Goal: Find specific page/section: Find specific page/section

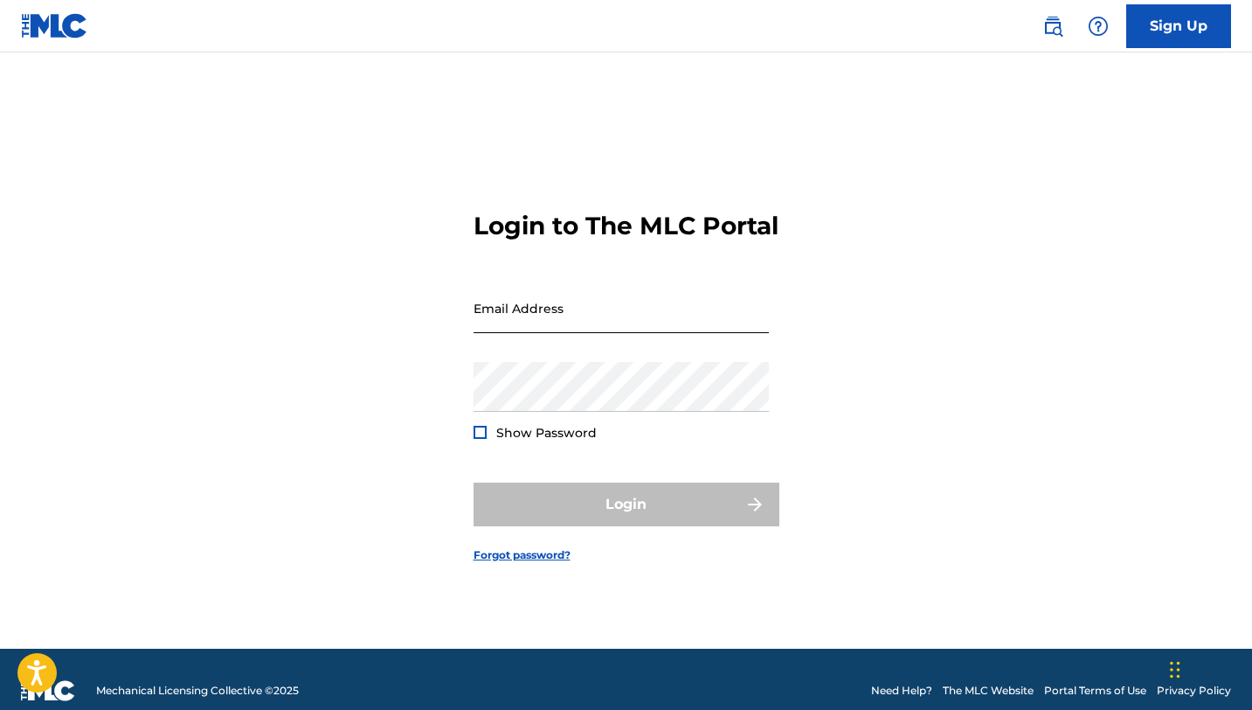
click at [508, 329] on input "Email Address" at bounding box center [621, 308] width 295 height 50
type input "[EMAIL_ADDRESS][DOMAIN_NAME]"
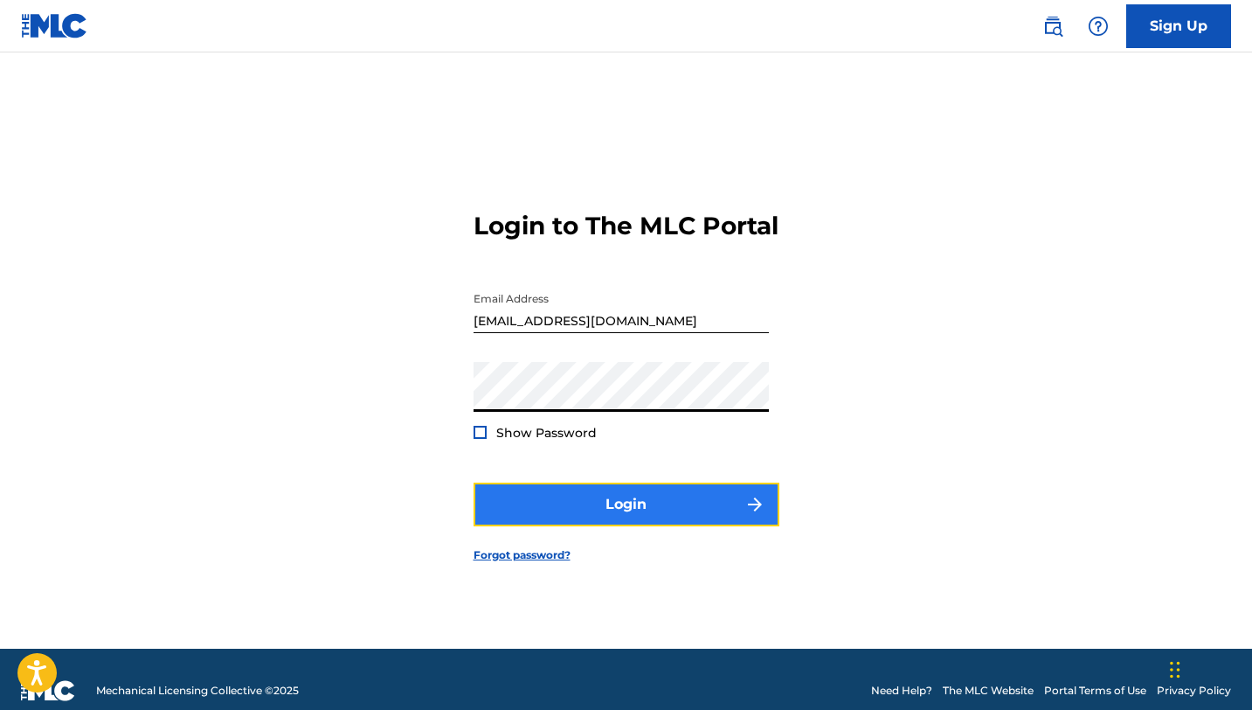
click at [643, 525] on button "Login" at bounding box center [627, 504] width 306 height 44
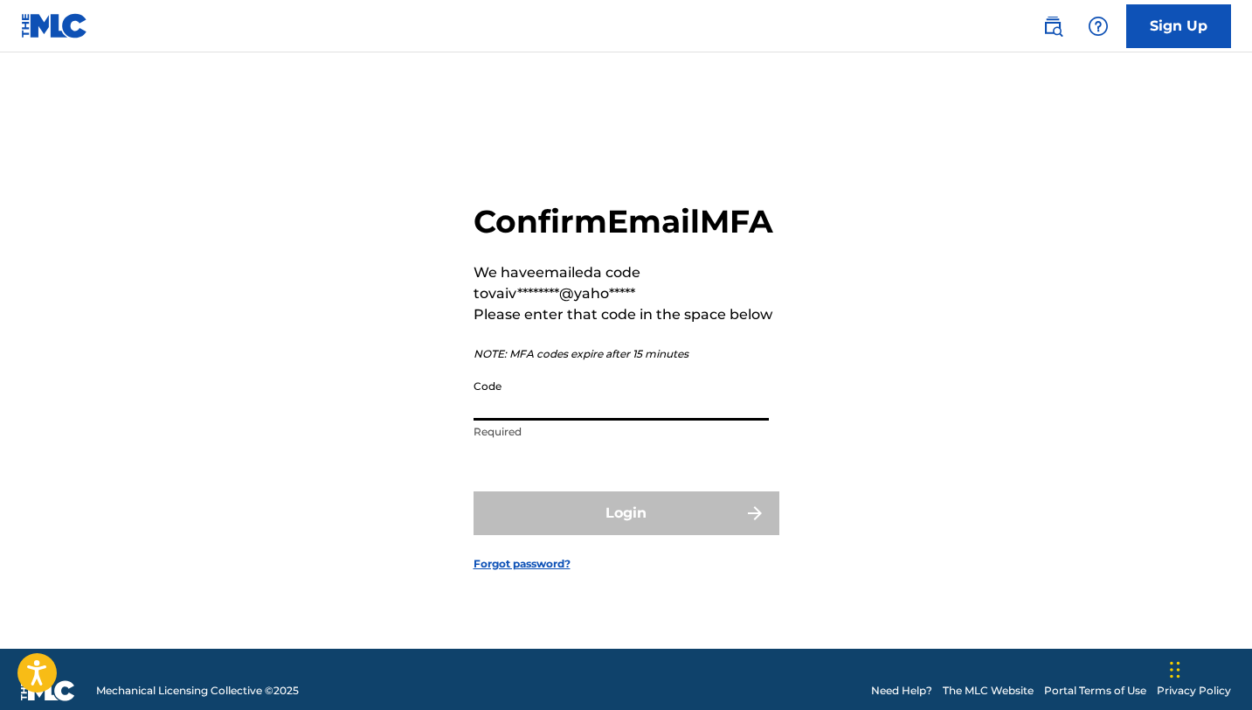
click at [552, 418] on input "Code" at bounding box center [621, 396] width 295 height 50
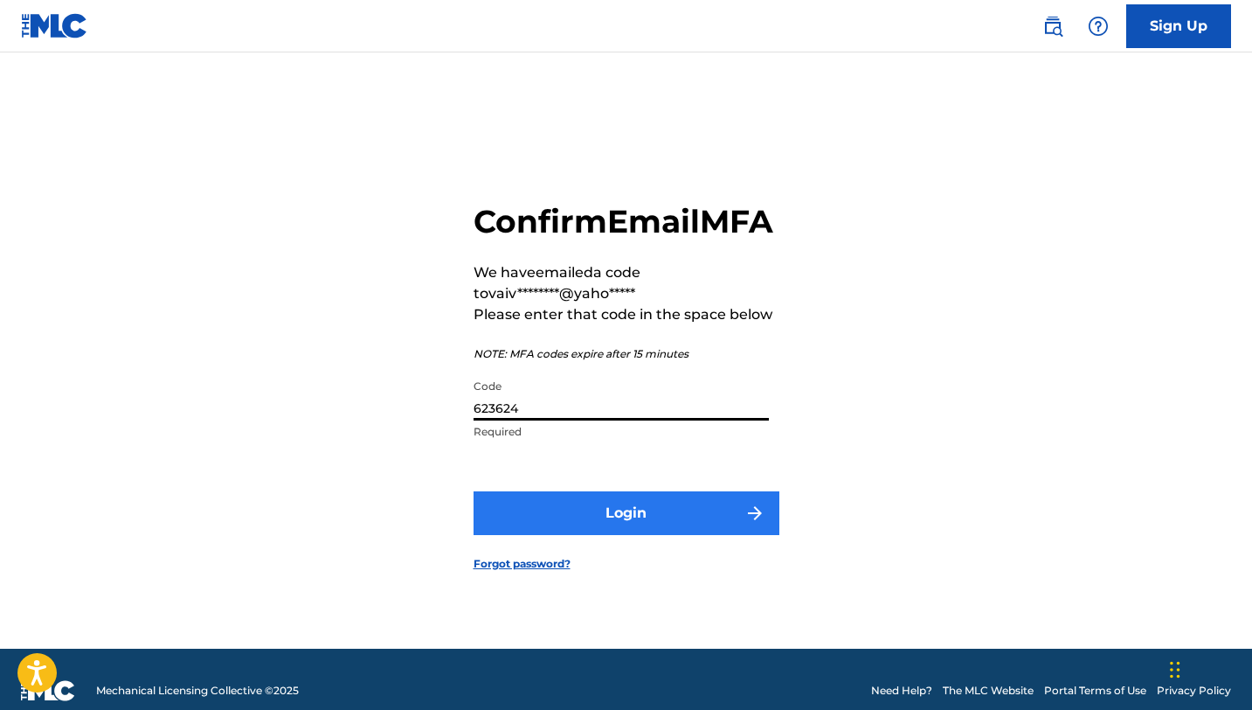
type input "623624"
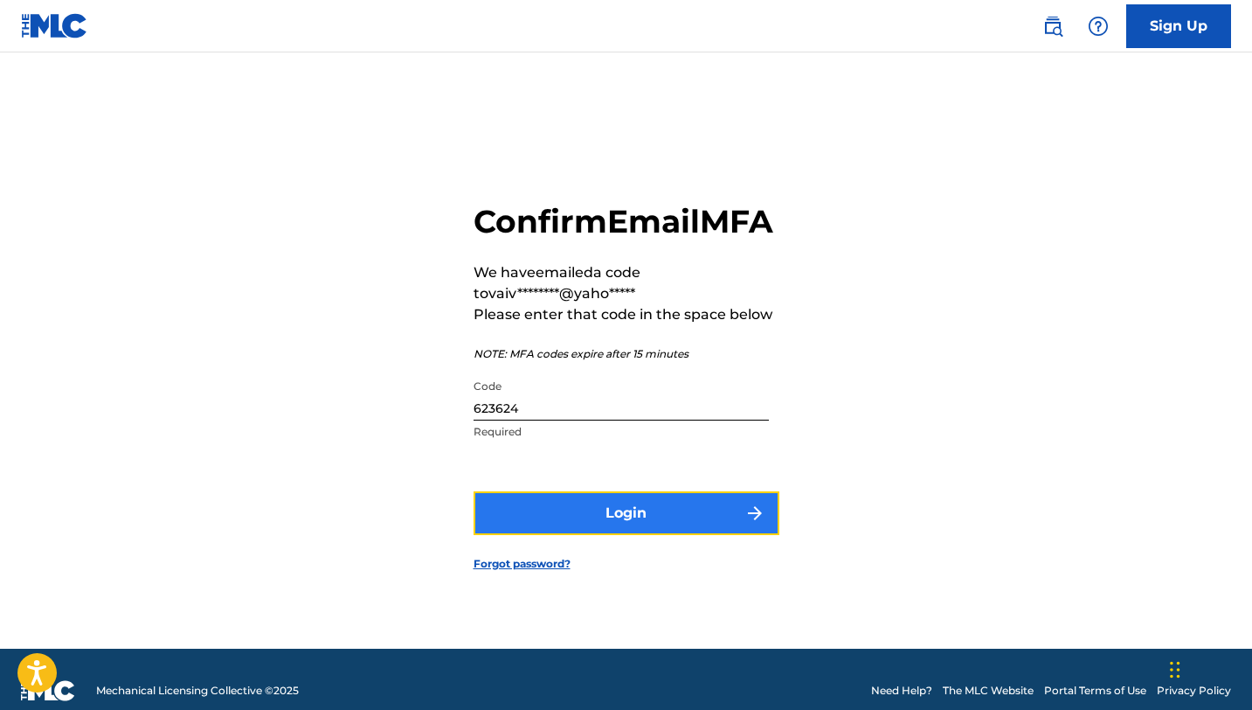
click at [565, 535] on button "Login" at bounding box center [627, 513] width 306 height 44
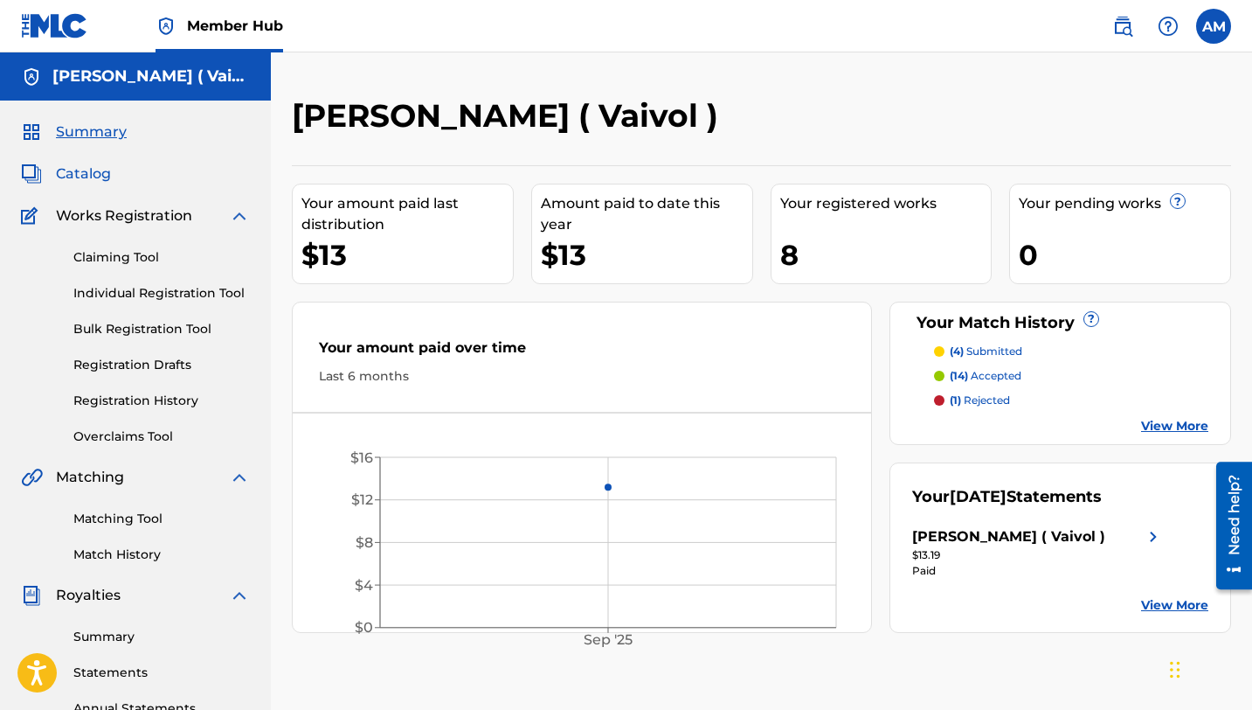
click at [94, 172] on span "Catalog" at bounding box center [83, 173] width 55 height 21
